Goal: Task Accomplishment & Management: Use online tool/utility

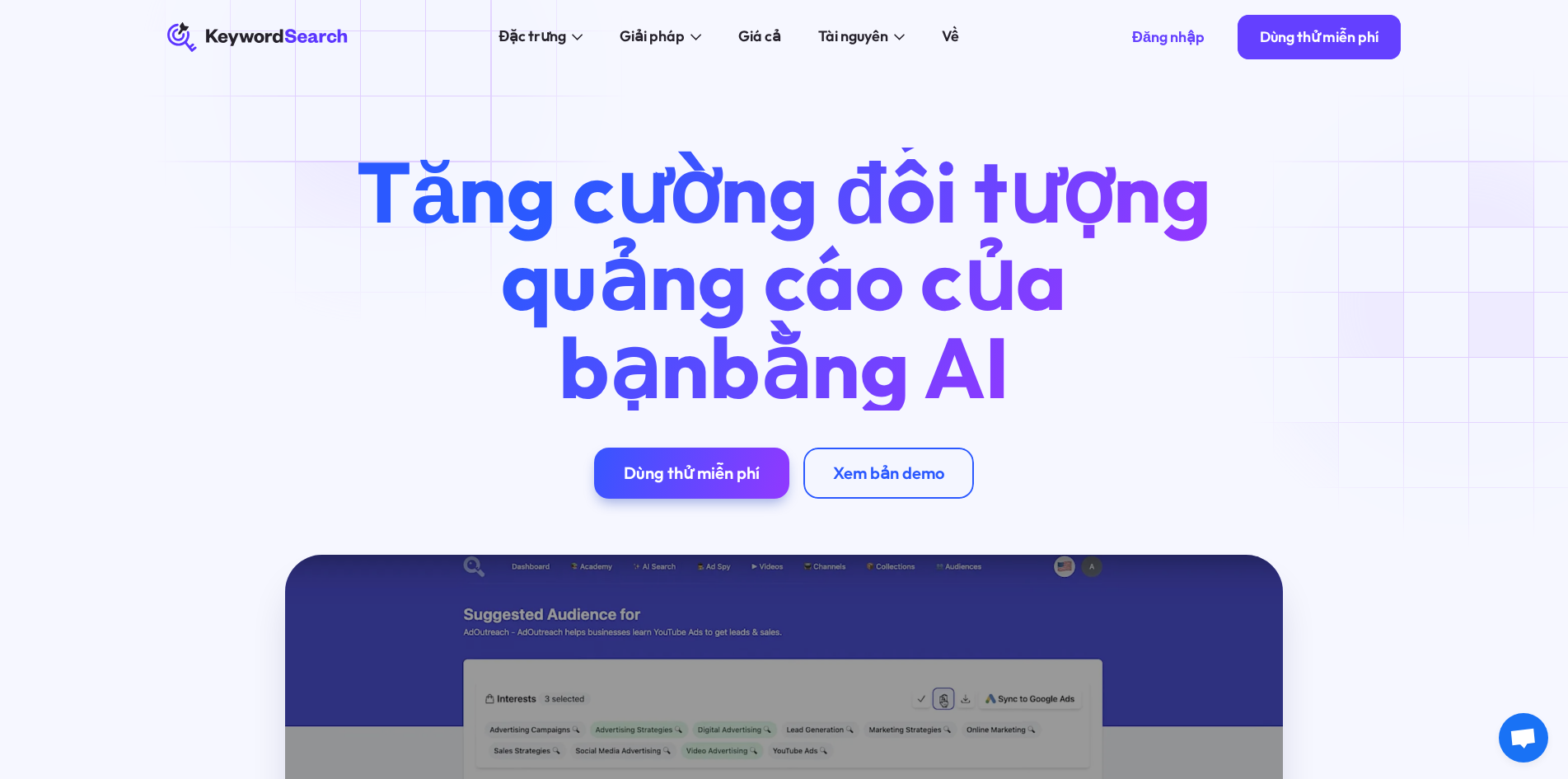
click at [1478, 302] on div "Tăng cường đối tượng quảng cáo của bạn bằng AI Dùng thử miễn phí Xem bản demo" at bounding box center [784, 314] width 1568 height 481
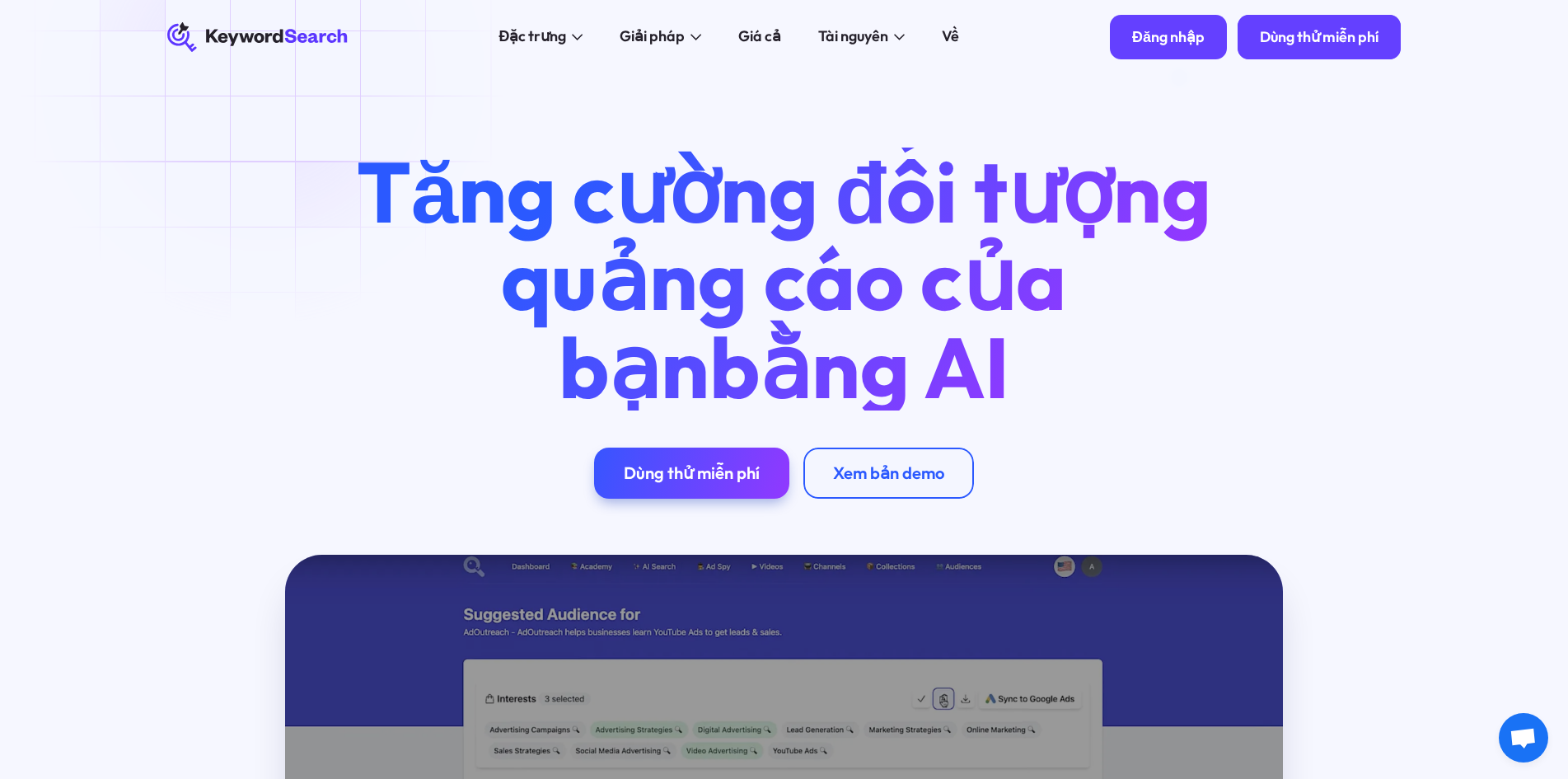
click at [1175, 42] on font "Đăng nhập" at bounding box center [1168, 36] width 72 height 19
